Goal: Register for event/course

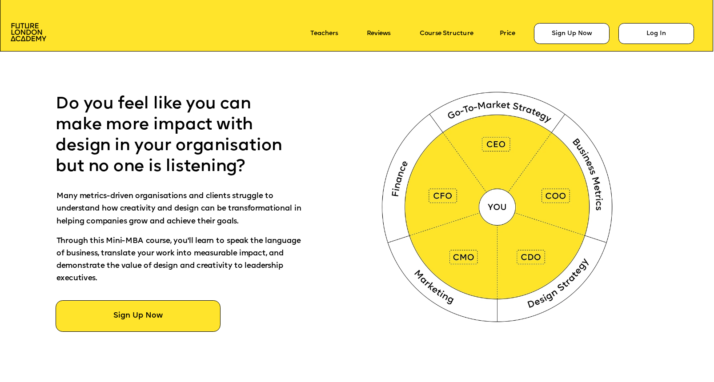
scroll to position [449, 0]
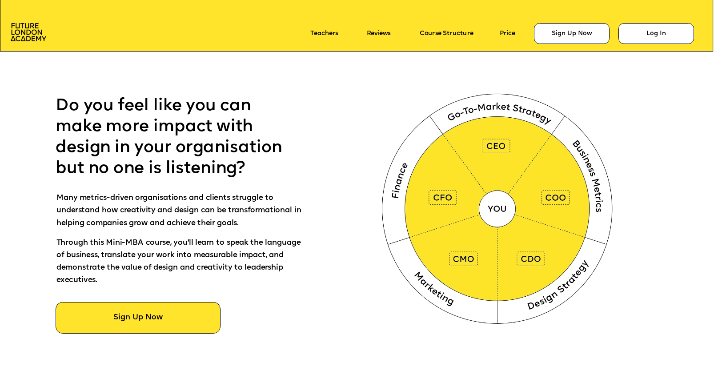
click at [498, 149] on img at bounding box center [499, 207] width 266 height 267
click at [427, 198] on img at bounding box center [499, 207] width 266 height 267
click at [459, 252] on img at bounding box center [499, 207] width 266 height 267
click at [530, 269] on img at bounding box center [499, 207] width 266 height 267
click at [548, 220] on img at bounding box center [499, 207] width 266 height 267
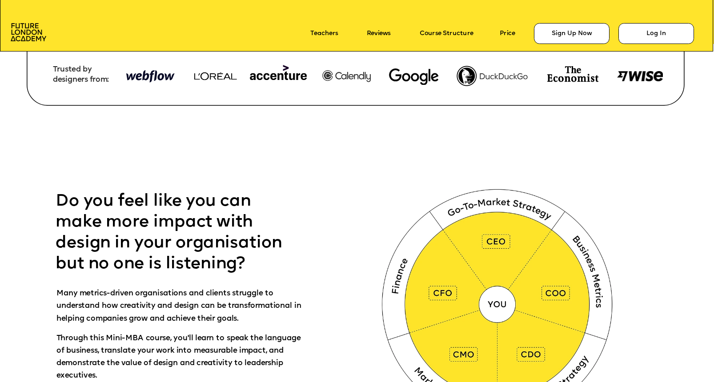
scroll to position [284, 0]
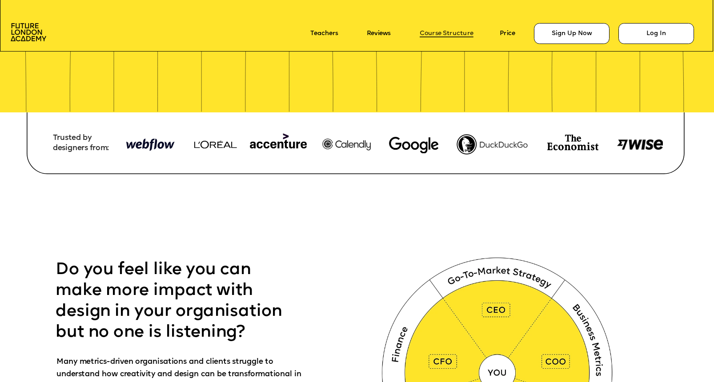
click at [450, 31] on link "Course Structure" at bounding box center [447, 33] width 54 height 7
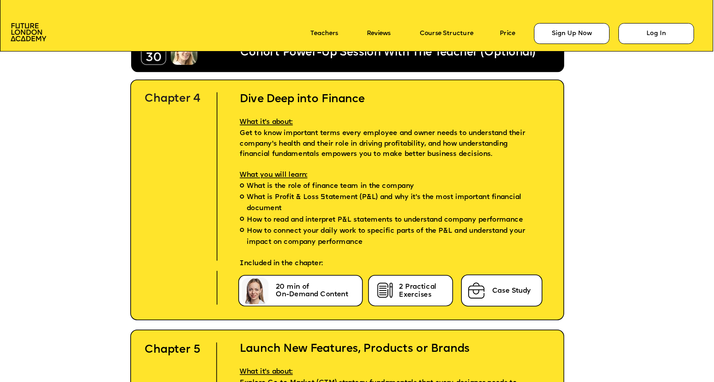
scroll to position [2960, 0]
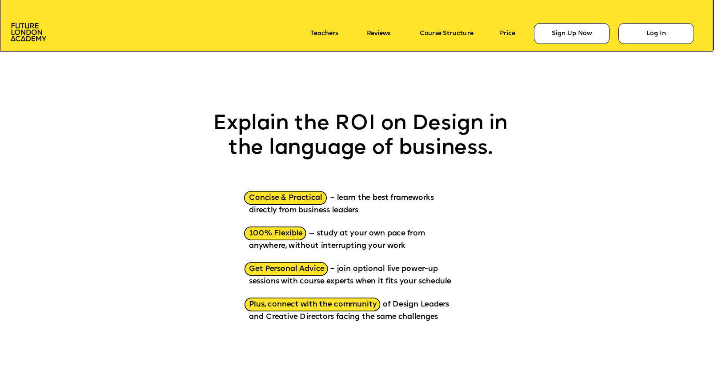
scroll to position [1015, 0]
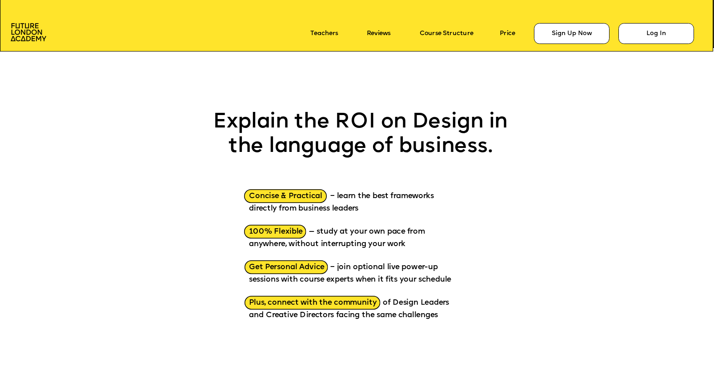
click at [305, 201] on p "Concise & Practical – learn the best frameworks directly from business leaders" at bounding box center [354, 198] width 211 height 36
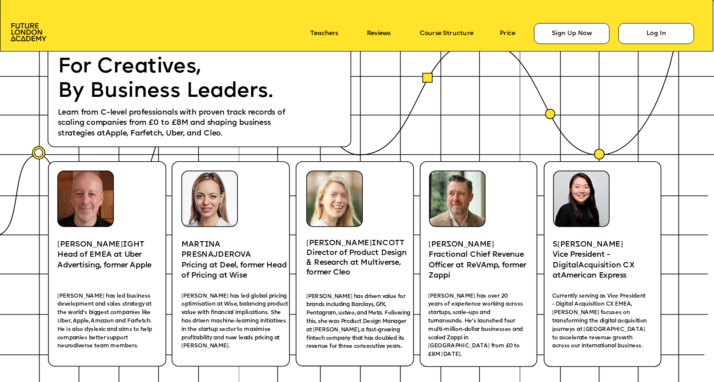
scroll to position [1419, 0]
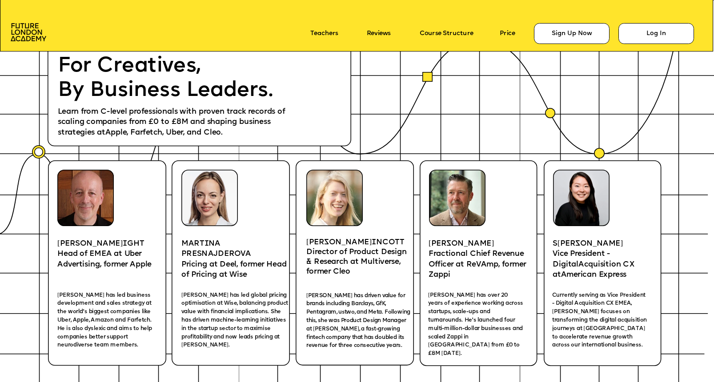
click at [214, 215] on img at bounding box center [209, 198] width 56 height 56
click at [243, 277] on p "Pricing at Deel, former Head of Pricing at Wise" at bounding box center [233, 270] width 105 height 21
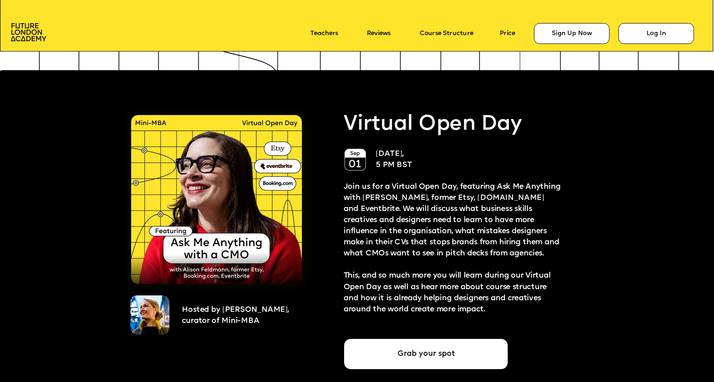
scroll to position [1783, 0]
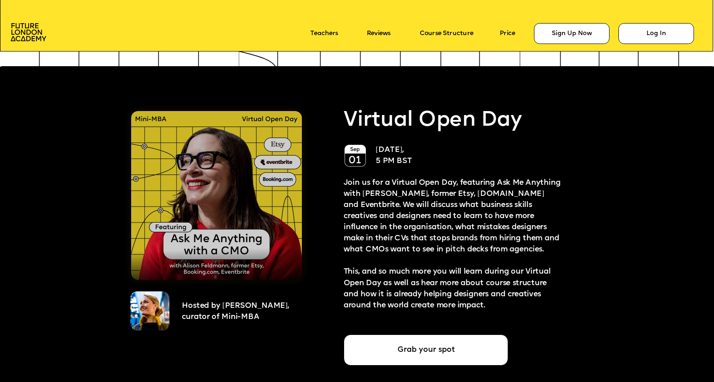
click at [197, 224] on img at bounding box center [216, 195] width 171 height 169
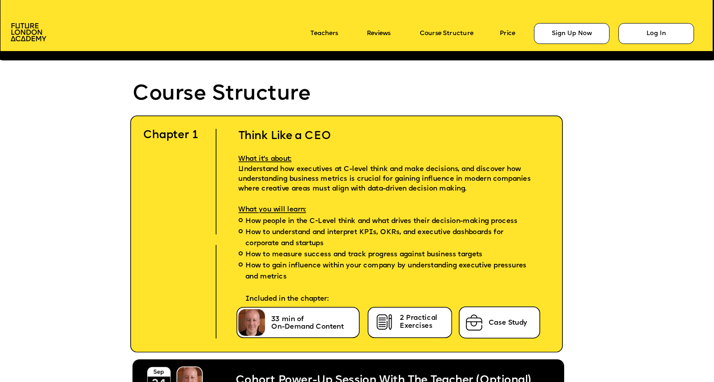
scroll to position [2116, 0]
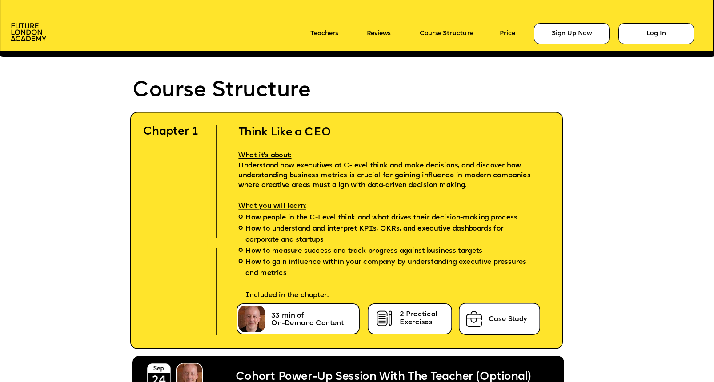
click at [265, 205] on span "What you will learn:" at bounding box center [272, 207] width 68 height 8
click at [326, 310] on icon at bounding box center [298, 319] width 128 height 32
click at [500, 324] on icon at bounding box center [499, 319] width 81 height 32
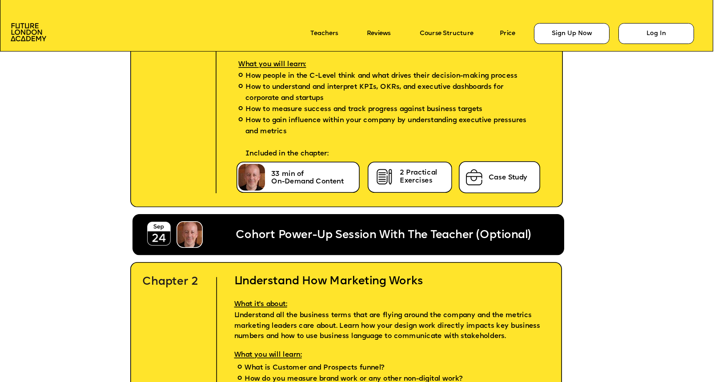
scroll to position [2263, 0]
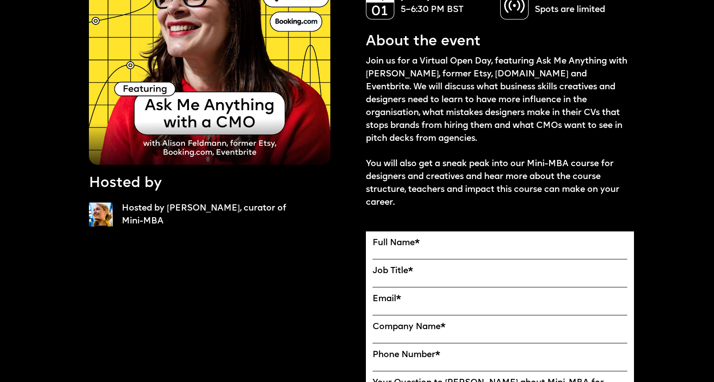
scroll to position [167, 0]
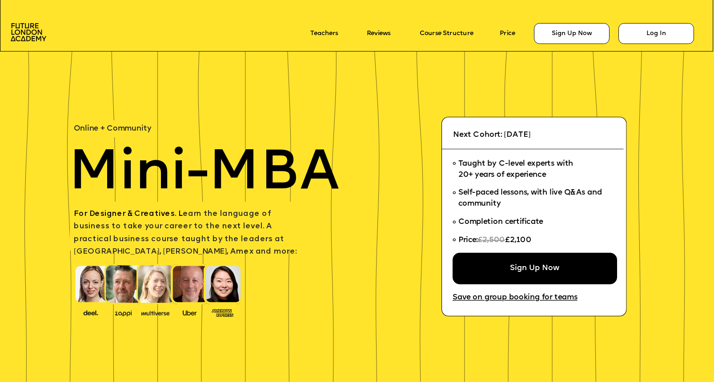
scroll to position [2263, 0]
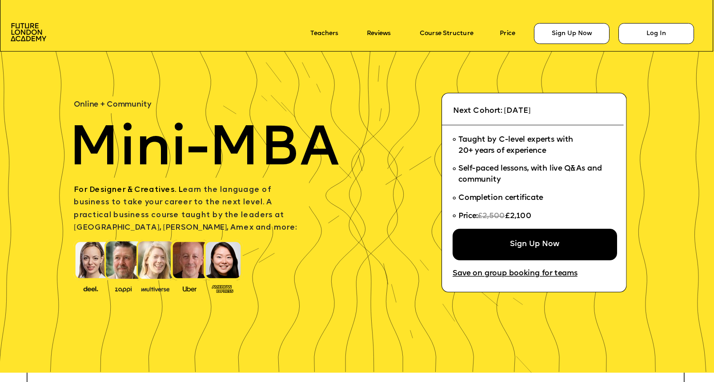
scroll to position [28, 0]
